Goal: Check status: Check status

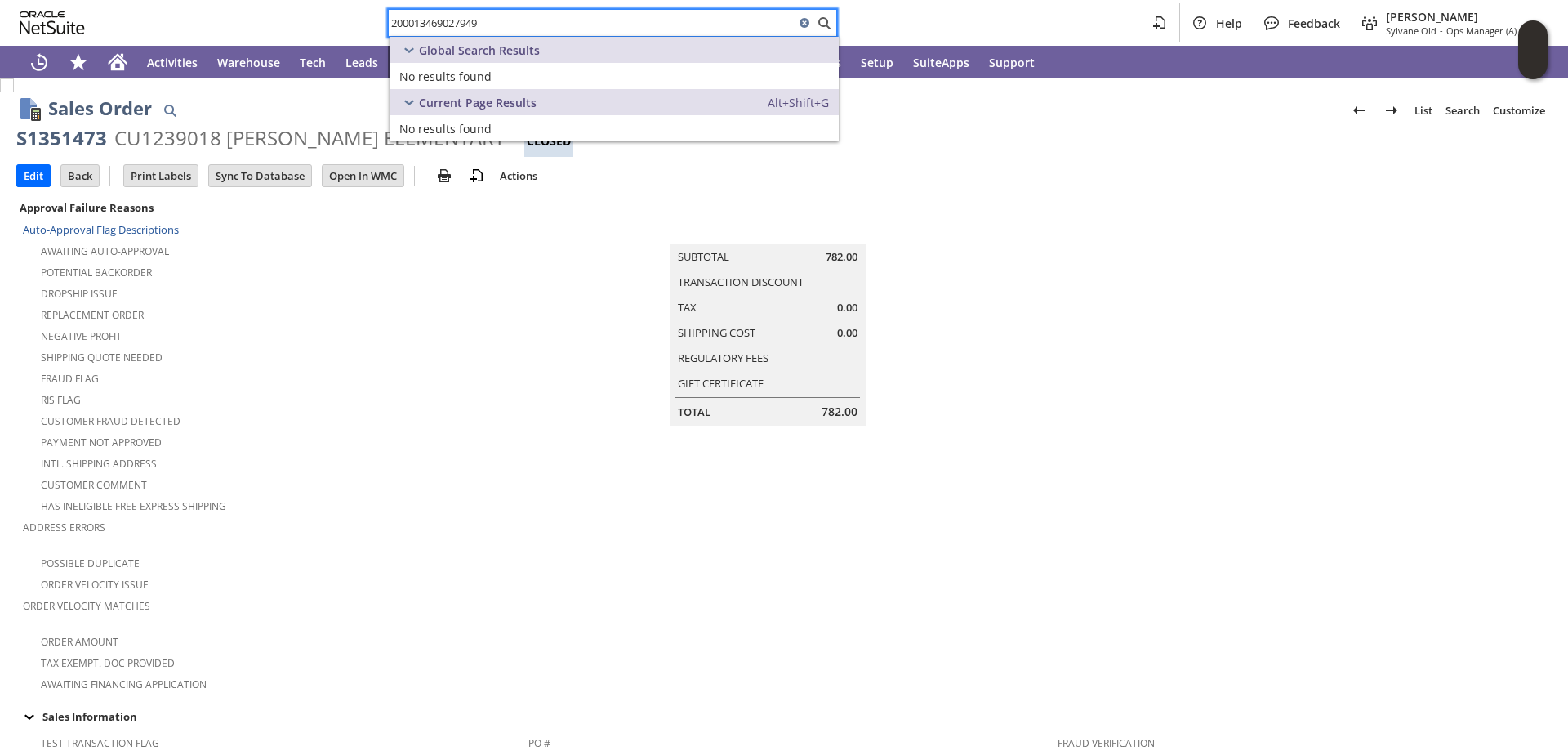
click at [488, 22] on input "200013469027949" at bounding box center [592, 23] width 406 height 20
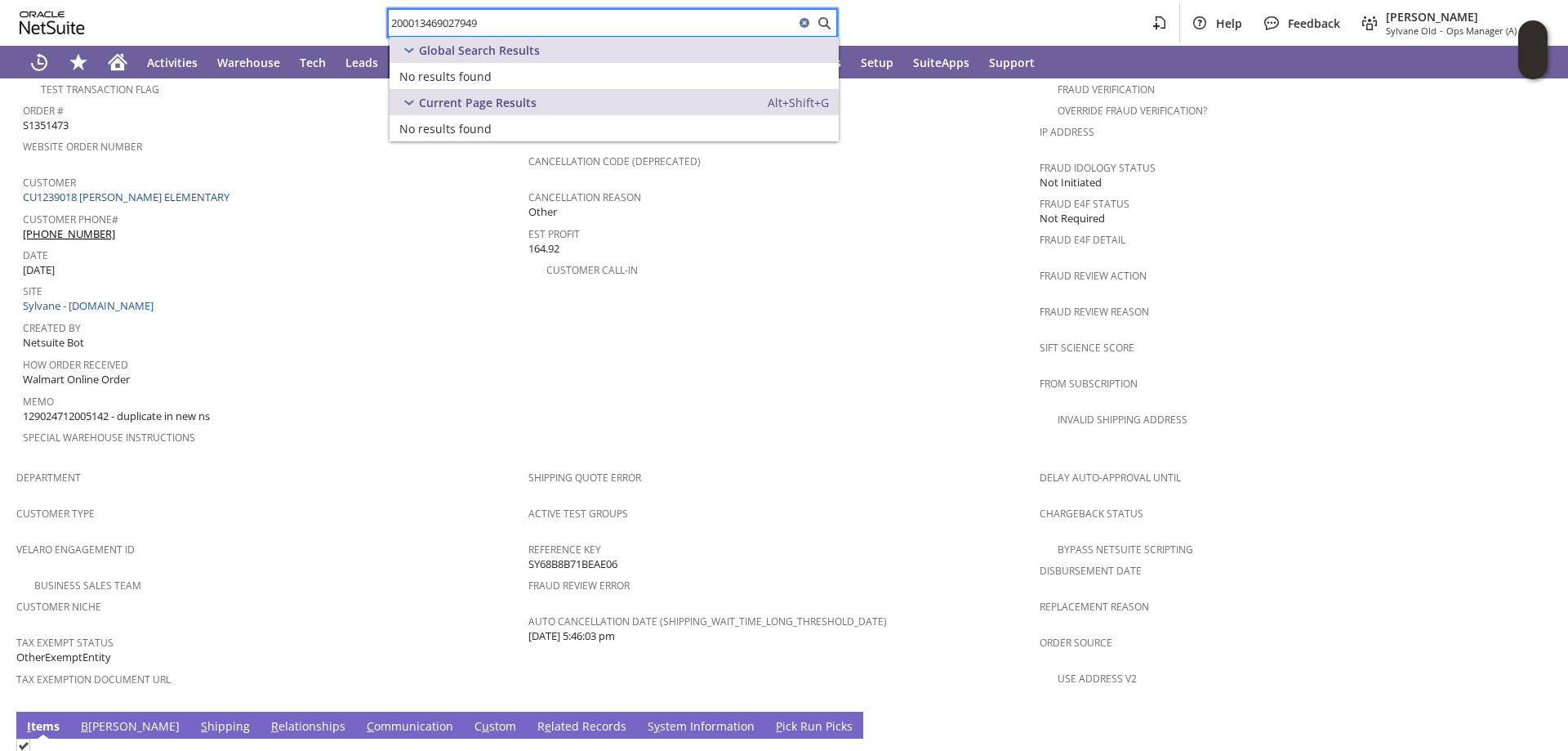
drag, startPoint x: 490, startPoint y: 22, endPoint x: 318, endPoint y: 20, distance: 172.0
click at [318, 20] on div "200013469027949 Help Feedback [PERSON_NAME] [PERSON_NAME] - Ops Manager (A) (F2…" at bounding box center [784, 23] width 1568 height 45
drag, startPoint x: 515, startPoint y: 32, endPoint x: 286, endPoint y: 8, distance: 230.3
click at [286, 8] on div "114-1869808-5282635 Help Feedback [PERSON_NAME] [PERSON_NAME] - Ops Manager (A)…" at bounding box center [784, 23] width 1568 height 45
paste input "3-3308575-4339466"
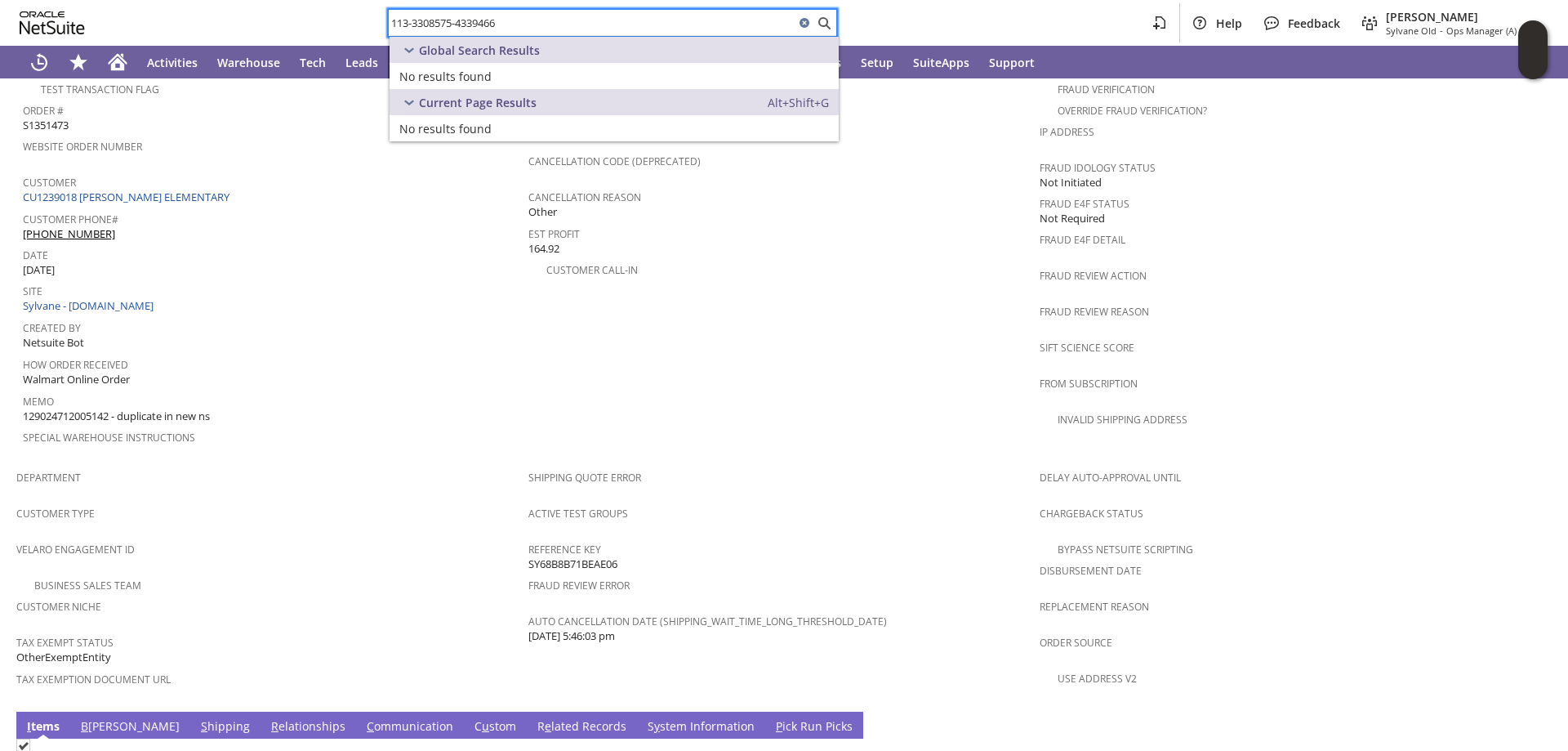
drag, startPoint x: 498, startPoint y: 22, endPoint x: 294, endPoint y: 7, distance: 204.6
click at [294, 7] on div "113-3308575-4339466 Help Feedback [PERSON_NAME] [PERSON_NAME] - Ops Manager (A)…" at bounding box center [784, 23] width 1568 height 45
paste input "4577125-4781834"
type input "113-4577125-4781834"
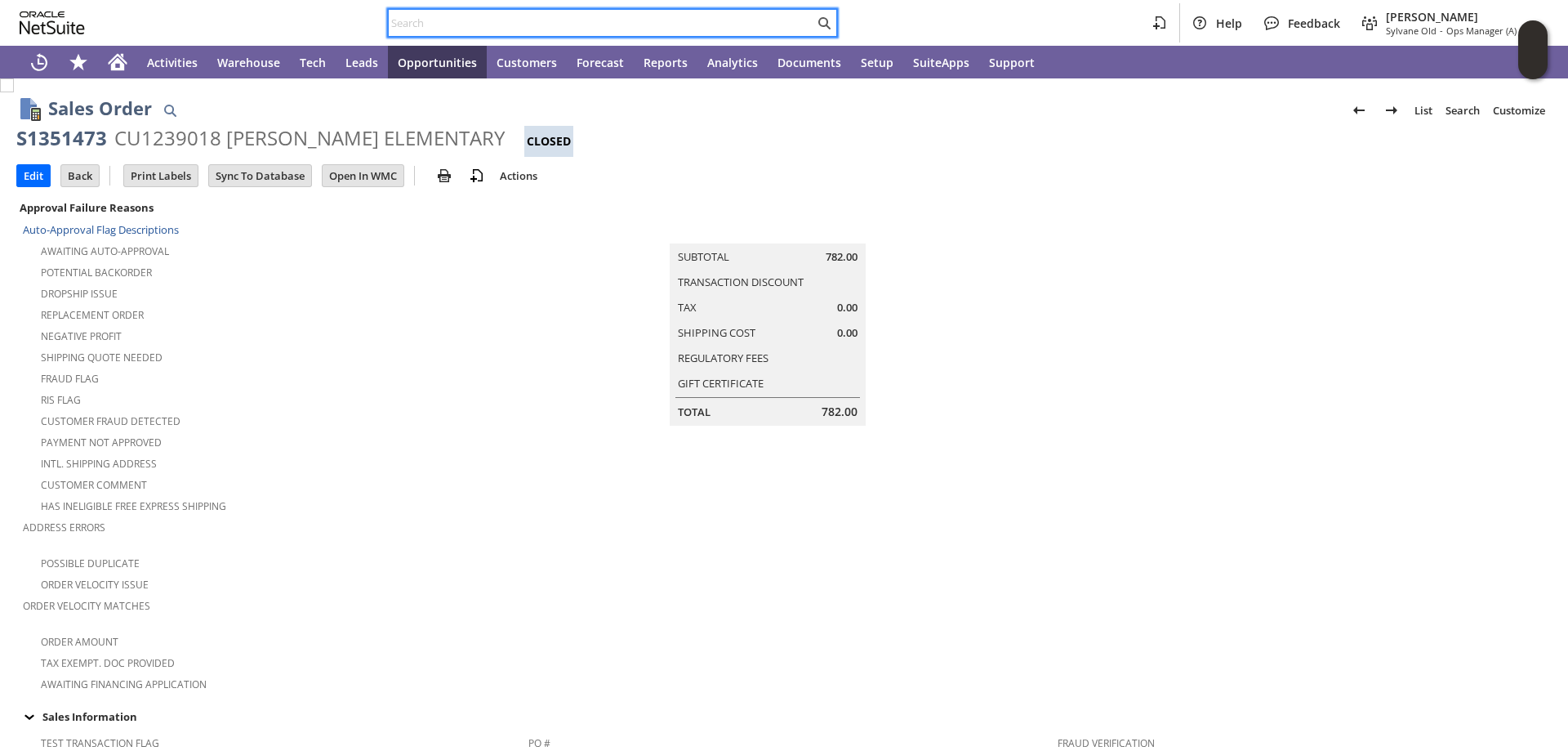
click at [476, 26] on input "text" at bounding box center [602, 23] width 425 height 20
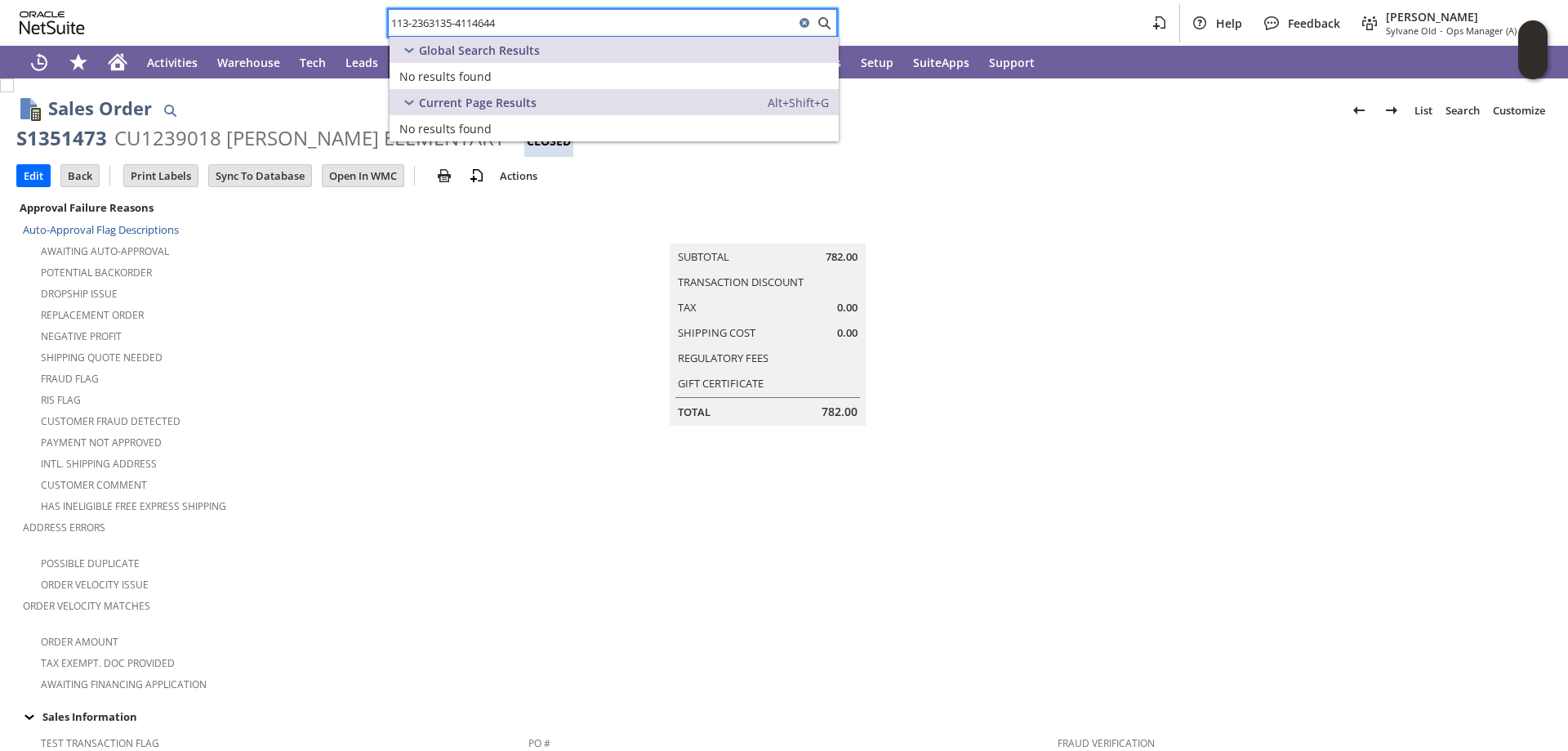
type input "113-2363135-4114644"
